Goal: Check status: Check status

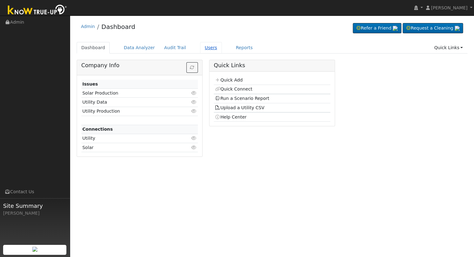
click at [203, 49] on link "Users" at bounding box center [211, 48] width 22 height 12
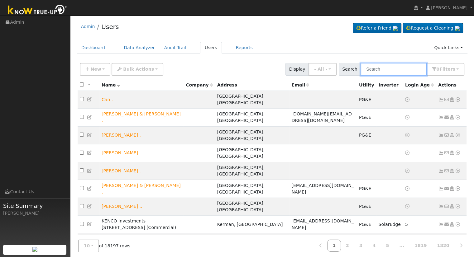
click at [381, 73] on input "text" at bounding box center [393, 69] width 66 height 13
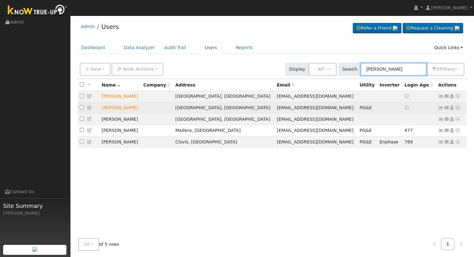
type input "[PERSON_NAME]"
click at [457, 107] on icon at bounding box center [458, 108] width 6 height 4
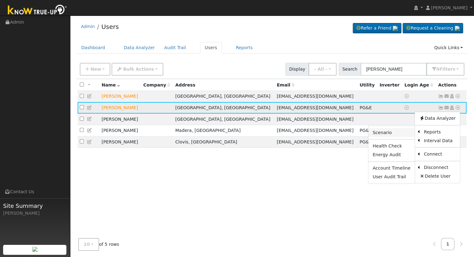
click at [407, 135] on link "Scenario" at bounding box center [391, 132] width 46 height 9
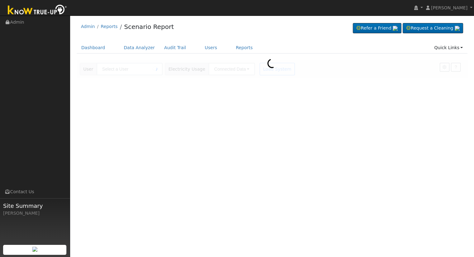
type input "[PERSON_NAME]"
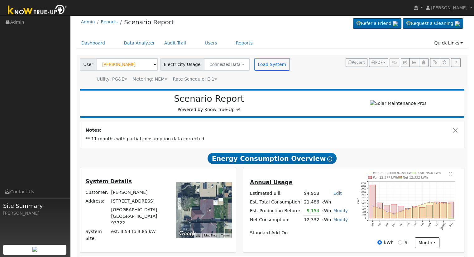
scroll to position [4, 0]
click at [414, 63] on icon "button" at bounding box center [413, 63] width 5 height 4
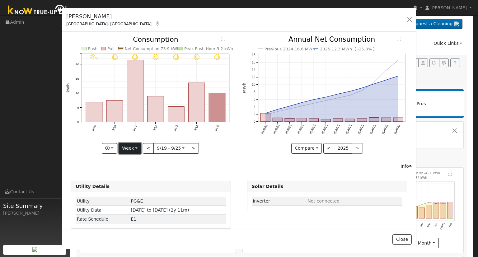
click at [131, 145] on button "Week" at bounding box center [130, 148] width 23 height 11
click at [136, 183] on link "Year" at bounding box center [140, 187] width 43 height 9
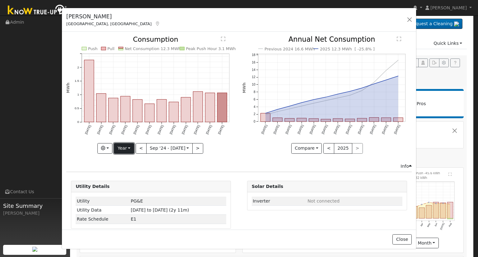
click at [130, 148] on button "Year" at bounding box center [124, 148] width 20 height 11
click at [135, 176] on link "Month" at bounding box center [135, 178] width 43 height 9
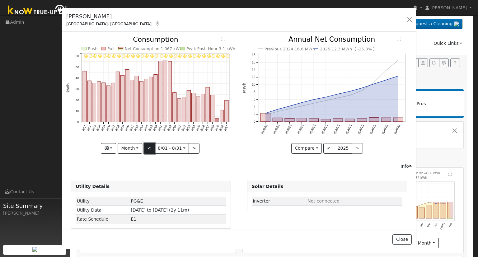
click at [148, 148] on button "<" at bounding box center [149, 148] width 11 height 11
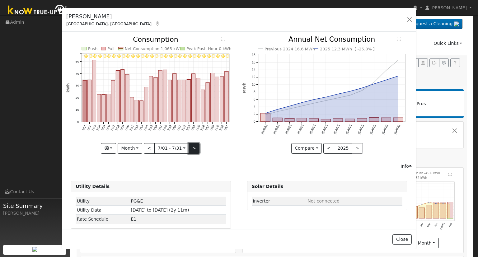
click at [189, 145] on button ">" at bounding box center [194, 148] width 11 height 11
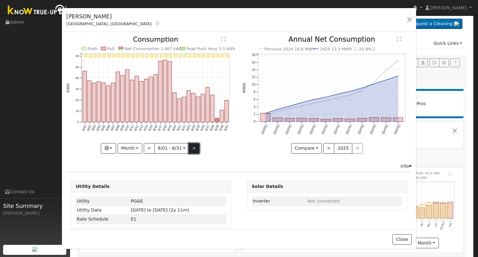
click at [192, 144] on button ">" at bounding box center [194, 148] width 11 height 11
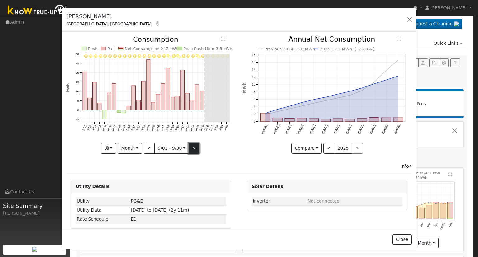
click at [193, 144] on button ">" at bounding box center [194, 148] width 11 height 11
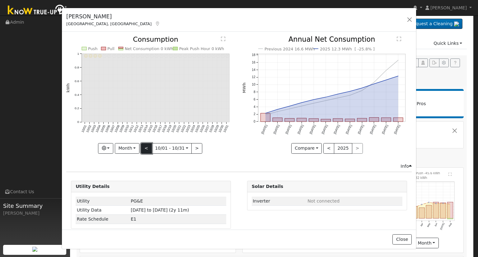
click at [147, 147] on button "<" at bounding box center [146, 148] width 11 height 11
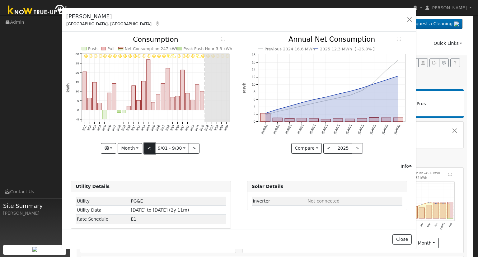
click at [147, 147] on button "<" at bounding box center [149, 148] width 11 height 11
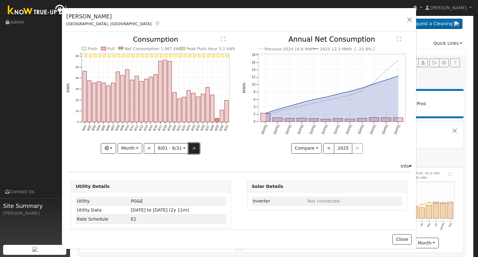
click at [191, 144] on button ">" at bounding box center [194, 148] width 11 height 11
type input "2025-09-01"
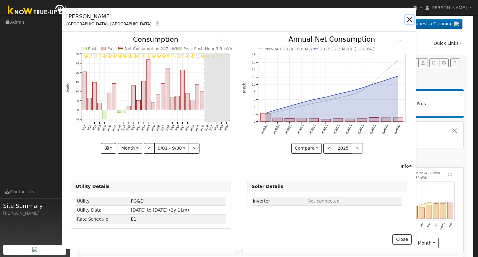
click at [411, 21] on button "button" at bounding box center [409, 19] width 9 height 9
